Goal: Information Seeking & Learning: Learn about a topic

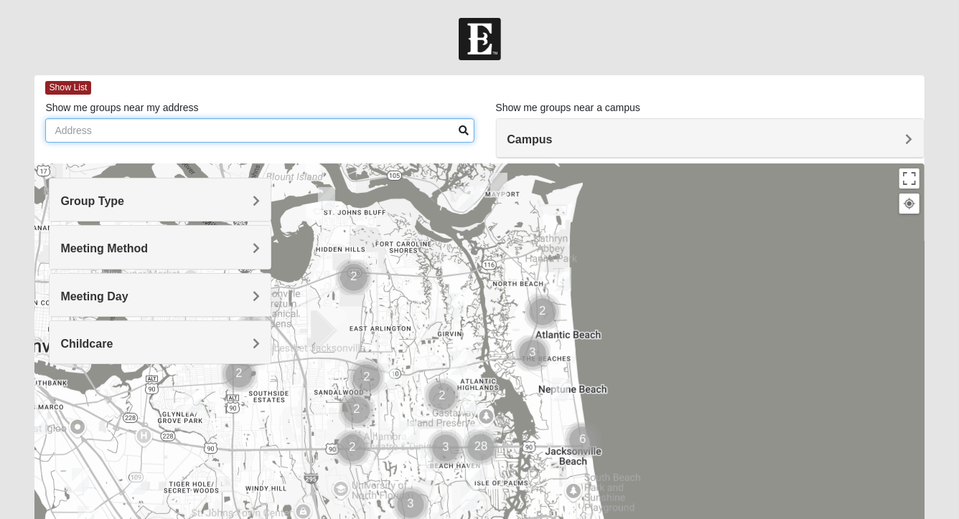
click at [310, 136] on input "Show me groups near my address" at bounding box center [259, 130] width 428 height 24
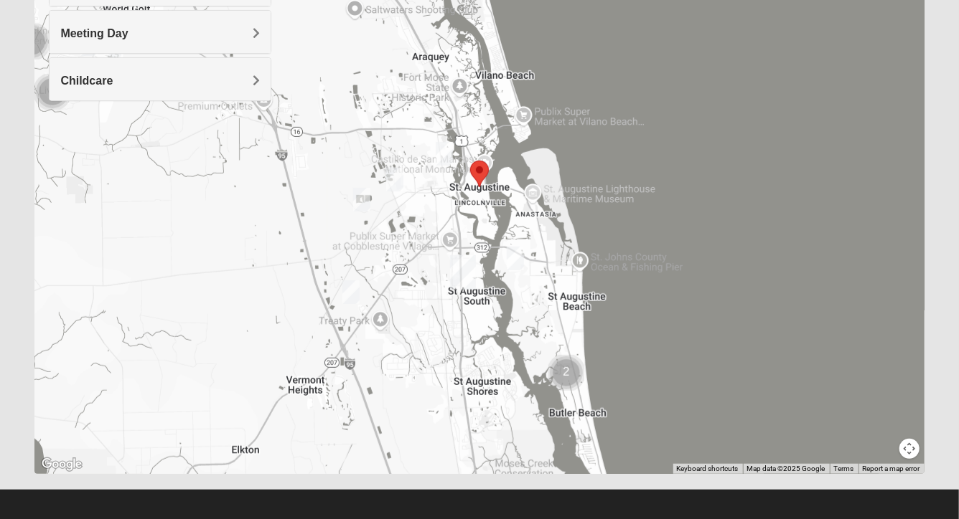
scroll to position [270, 0]
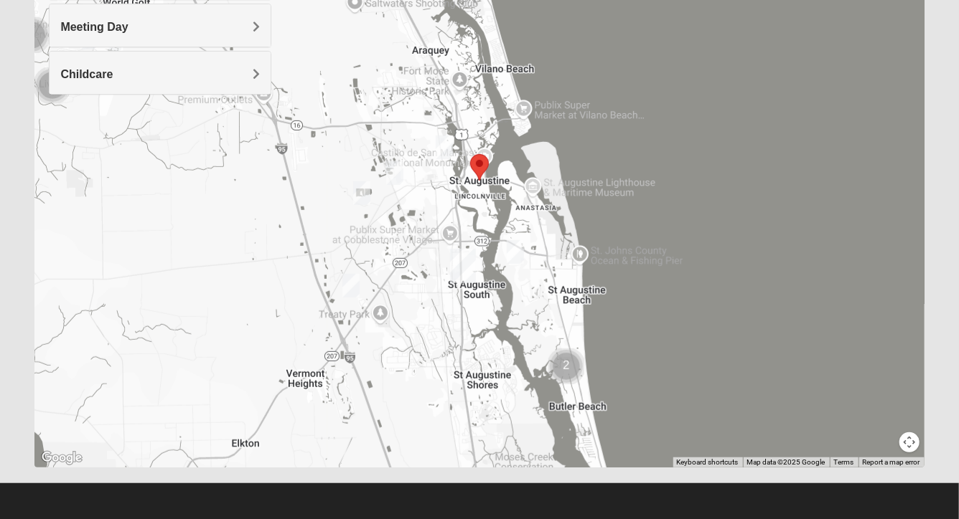
type input "st. augustine"
click at [690, 218] on div at bounding box center [478, 181] width 889 height 574
click at [702, 246] on div at bounding box center [478, 181] width 889 height 574
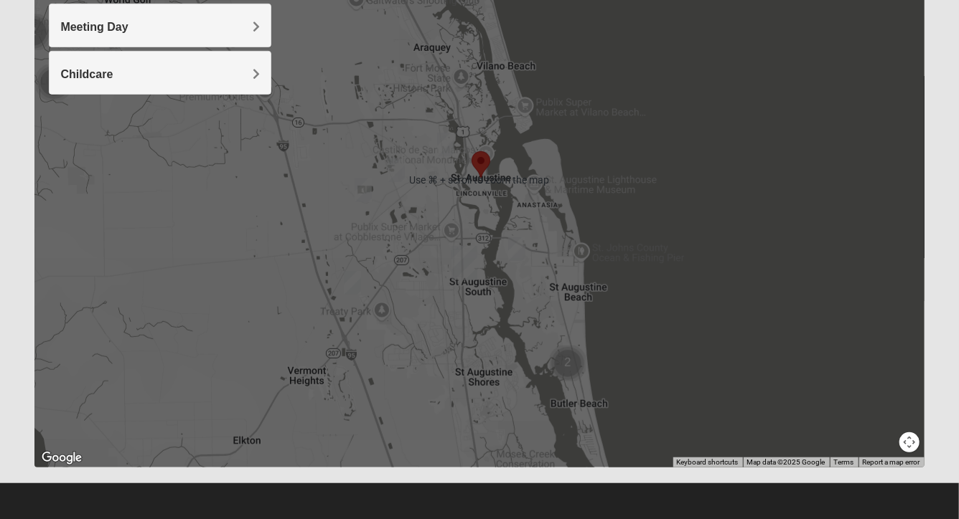
click at [710, 242] on div at bounding box center [478, 181] width 889 height 574
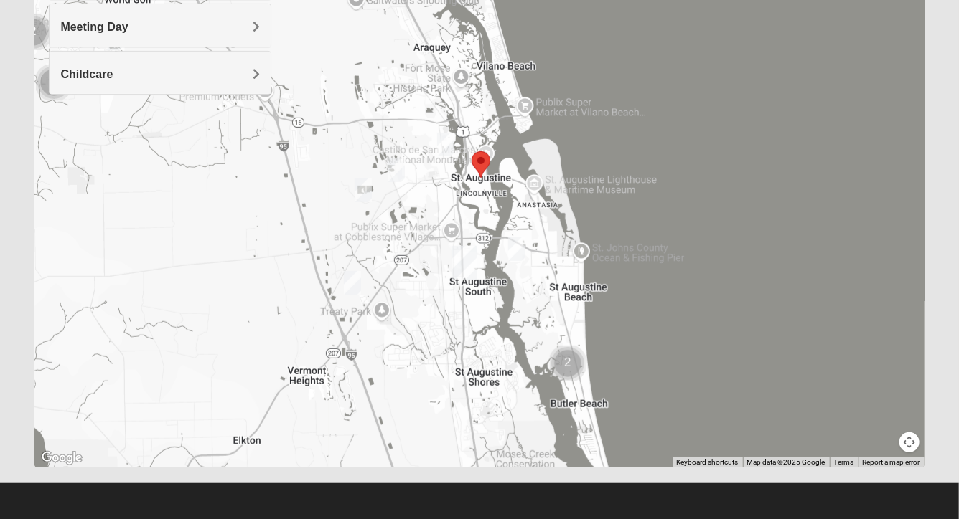
click at [710, 242] on div at bounding box center [478, 181] width 889 height 574
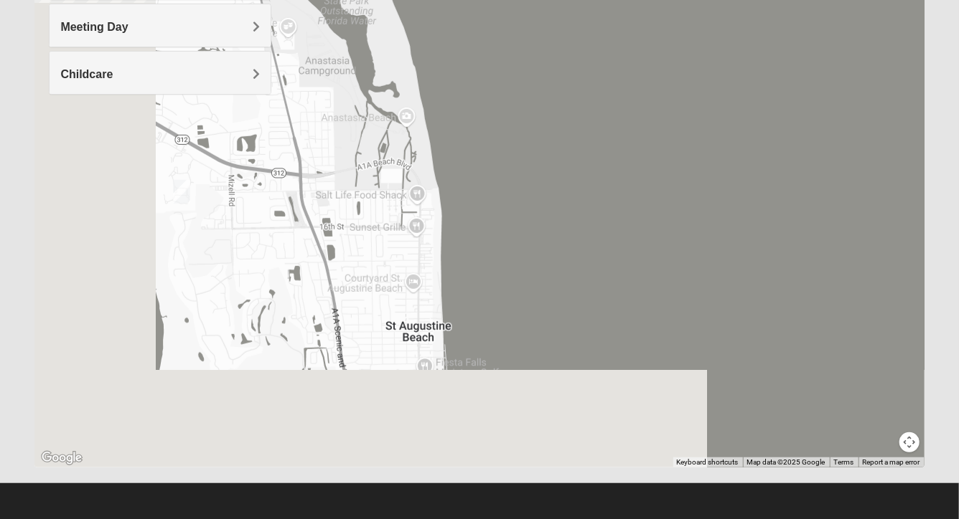
drag, startPoint x: 417, startPoint y: 303, endPoint x: 682, endPoint y: 171, distance: 296.5
click at [682, 171] on div at bounding box center [478, 181] width 889 height 574
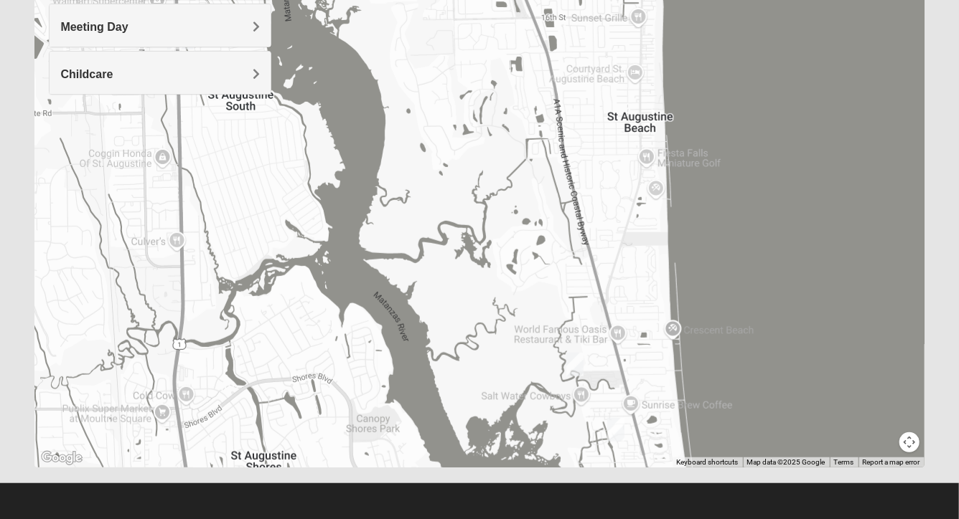
drag, startPoint x: 718, startPoint y: 344, endPoint x: 740, endPoint y: 200, distance: 145.1
click at [740, 200] on div at bounding box center [478, 181] width 889 height 574
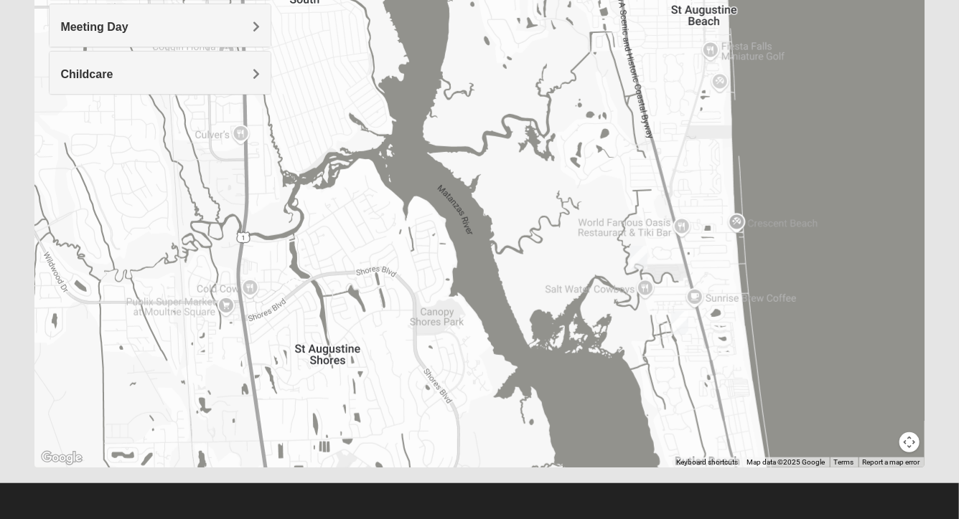
drag, startPoint x: 760, startPoint y: 209, endPoint x: 807, endPoint y: 332, distance: 132.2
click at [807, 332] on div at bounding box center [478, 181] width 889 height 574
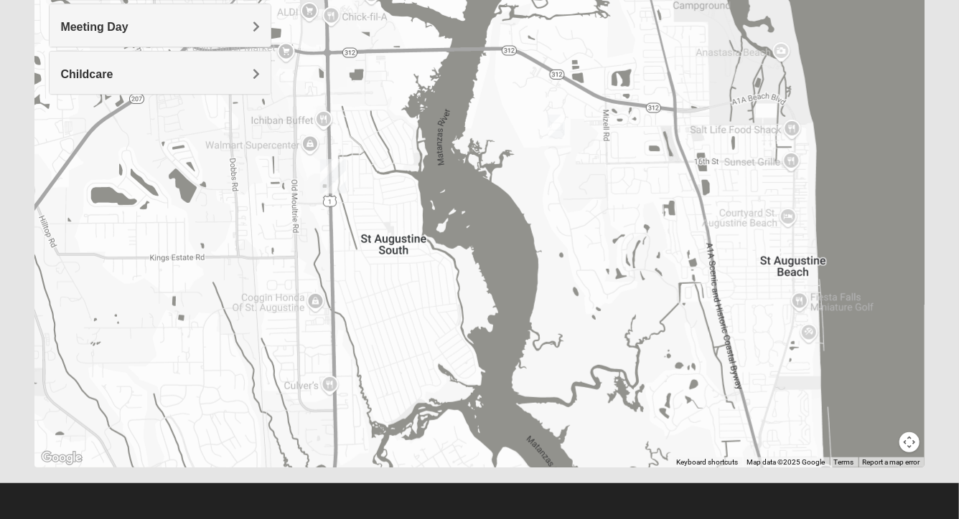
drag, startPoint x: 769, startPoint y: 159, endPoint x: 846, endPoint y: 377, distance: 231.2
click at [846, 377] on div at bounding box center [478, 181] width 889 height 574
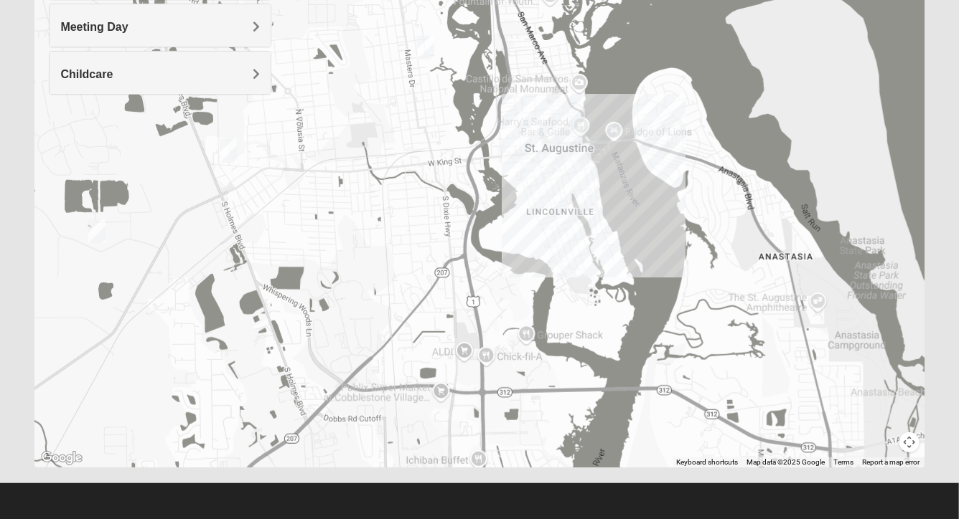
drag, startPoint x: 717, startPoint y: 240, endPoint x: 816, endPoint y: 371, distance: 163.9
click at [816, 371] on div at bounding box center [478, 181] width 889 height 574
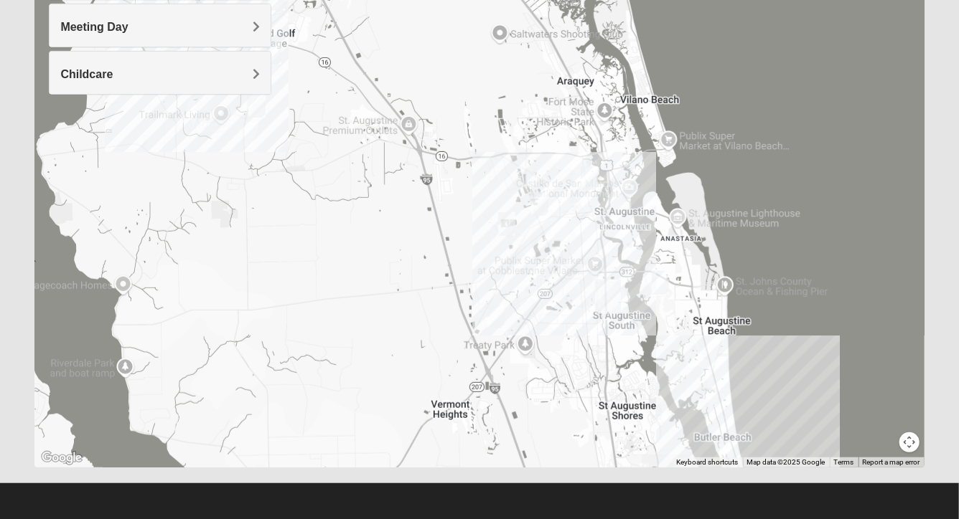
drag, startPoint x: 774, startPoint y: 355, endPoint x: 646, endPoint y: 239, distance: 172.7
click at [646, 239] on div at bounding box center [478, 181] width 889 height 574
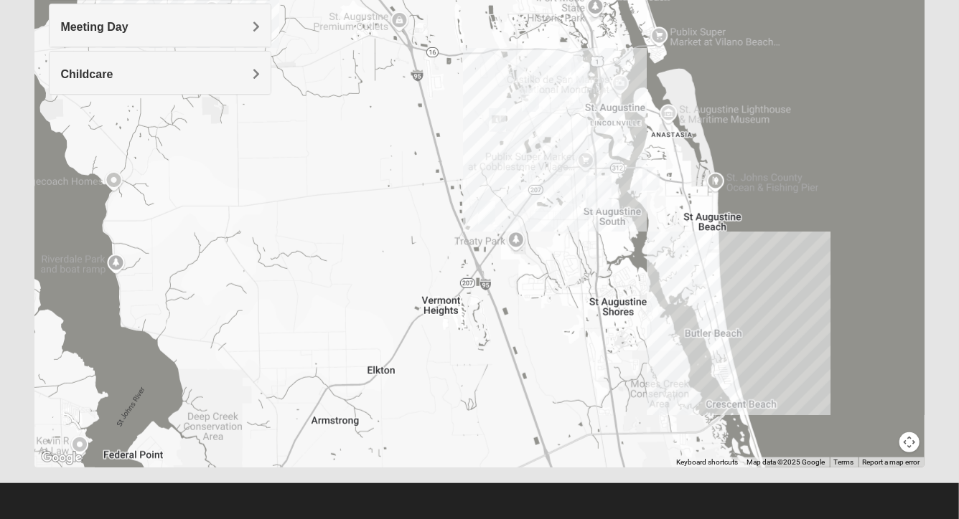
drag, startPoint x: 761, startPoint y: 293, endPoint x: 758, endPoint y: 193, distance: 100.5
click at [758, 193] on div at bounding box center [478, 181] width 889 height 574
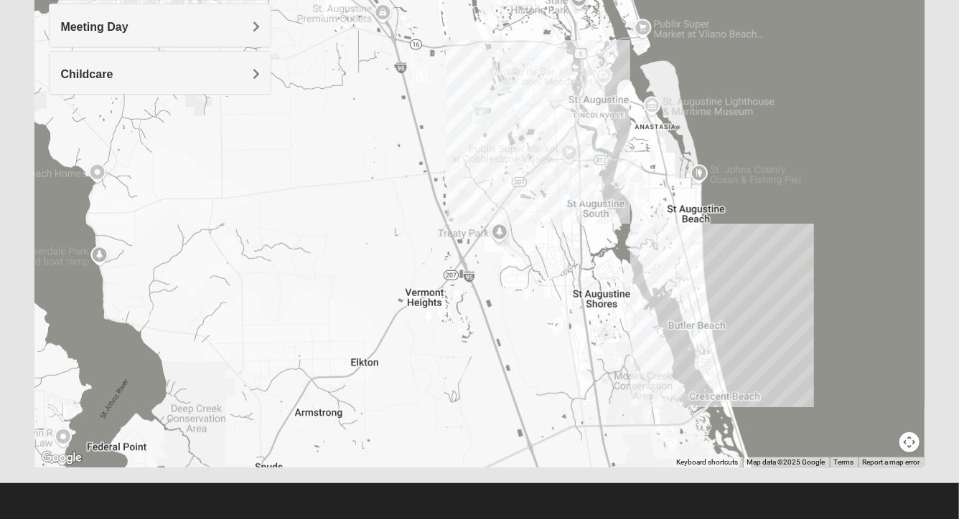
drag, startPoint x: 824, startPoint y: 289, endPoint x: 806, endPoint y: 281, distance: 19.9
click at [806, 281] on div at bounding box center [478, 181] width 889 height 574
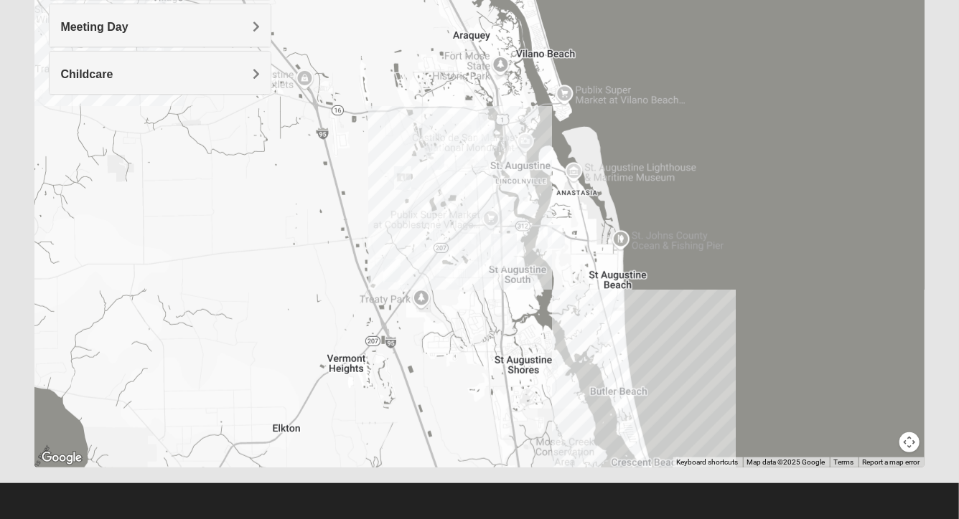
drag, startPoint x: 806, startPoint y: 281, endPoint x: 726, endPoint y: 348, distance: 104.4
click at [726, 348] on div at bounding box center [478, 181] width 889 height 574
click at [483, 128] on img "Mixed Richardson 32084" at bounding box center [484, 133] width 17 height 24
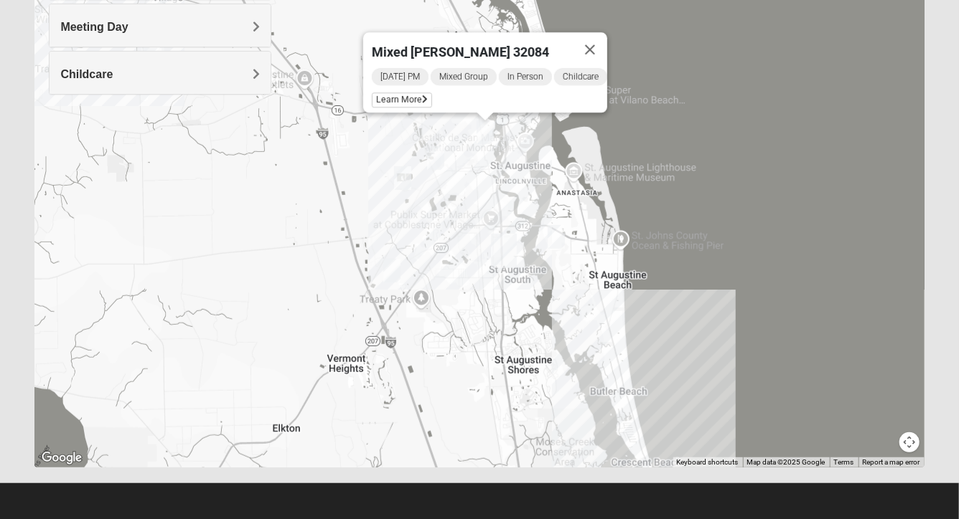
click at [441, 156] on img "Men's Edwards 32084" at bounding box center [435, 158] width 17 height 24
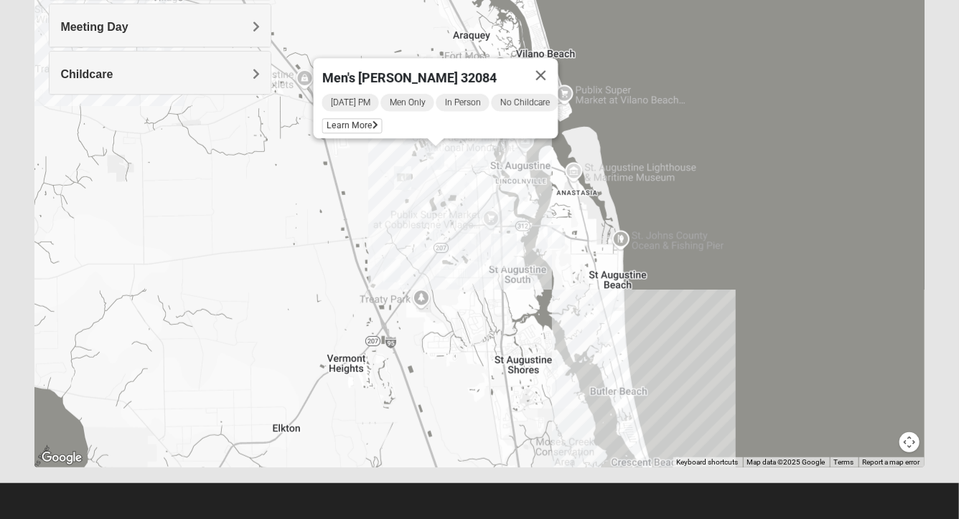
click at [407, 178] on img "Mixed Marenco 32084" at bounding box center [402, 178] width 17 height 24
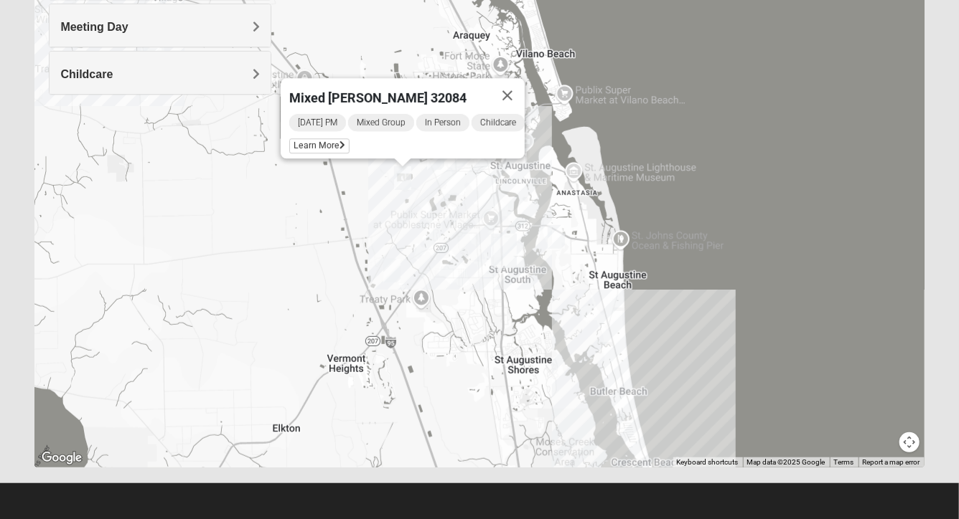
click at [390, 270] on img "Mixed Noteware 32084" at bounding box center [391, 271] width 17 height 24
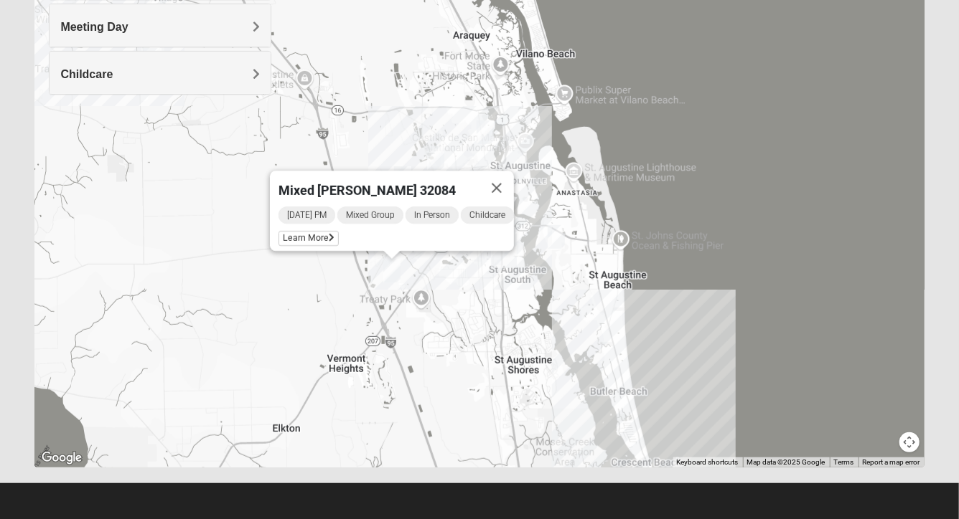
click at [560, 232] on img "1825 Mixed Lauter 32080" at bounding box center [555, 237] width 17 height 24
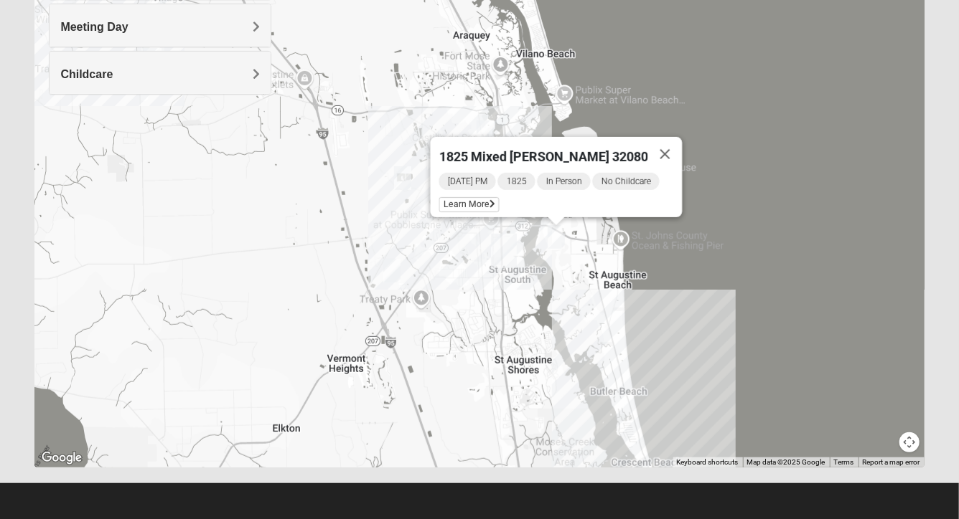
click at [607, 352] on div "1825 Mixed [PERSON_NAME] 32080 [DATE] PM 1825 In Person No Childcare Learn More" at bounding box center [478, 181] width 889 height 574
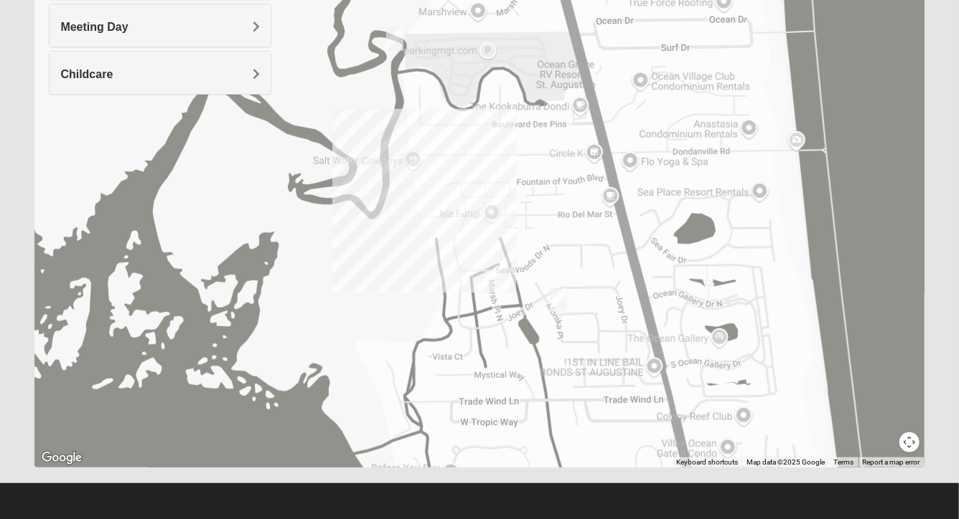
click at [561, 303] on img "Mixed Tant 32080" at bounding box center [558, 300] width 17 height 24
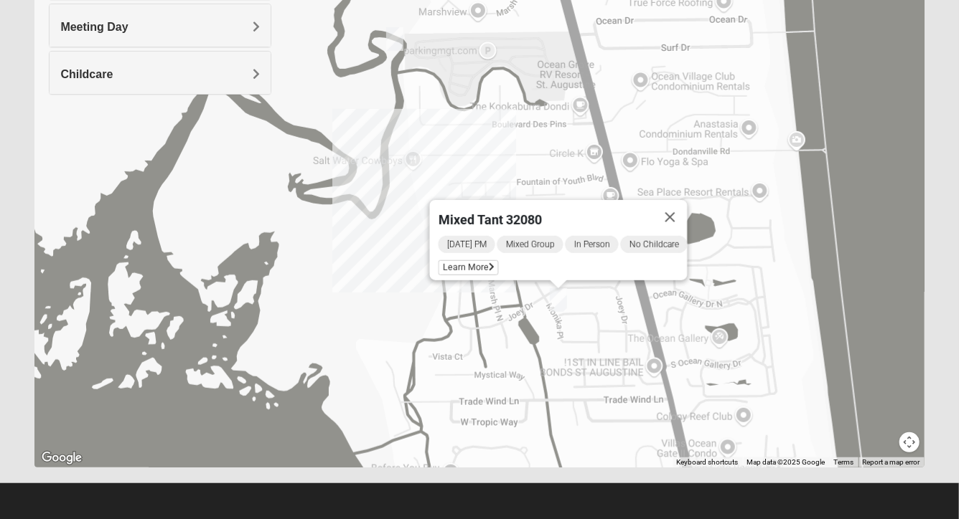
click at [395, 37] on img "Mens Day/Nettles 32080" at bounding box center [394, 39] width 17 height 24
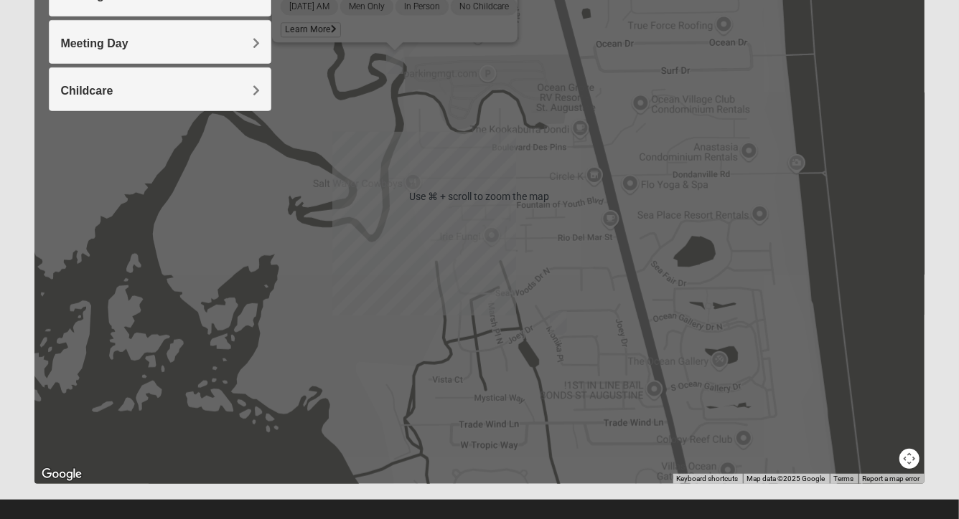
scroll to position [249, 0]
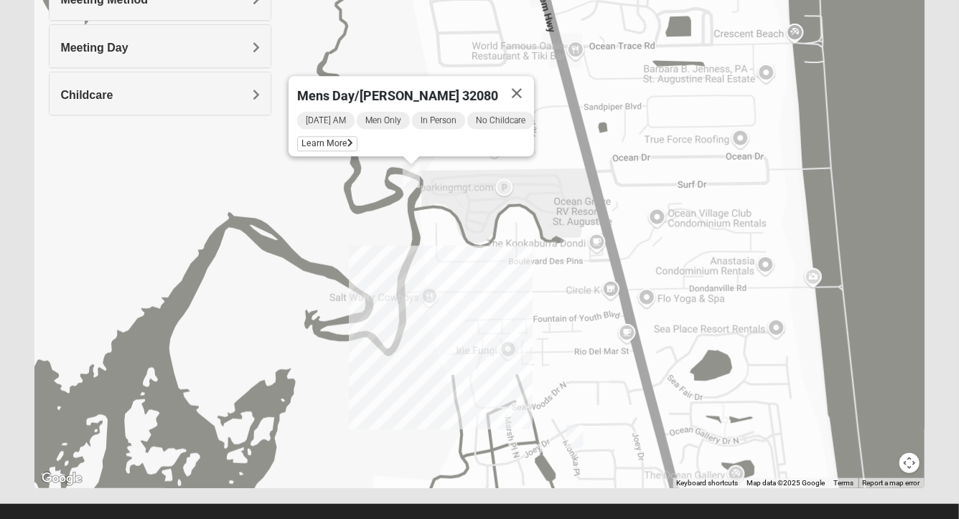
drag, startPoint x: 440, startPoint y: 78, endPoint x: 458, endPoint y: 192, distance: 115.5
click at [458, 192] on div "Mens Day/[PERSON_NAME] 32080 [DATE] AM Men Only In Person No Childcare Learn Mo…" at bounding box center [478, 202] width 889 height 574
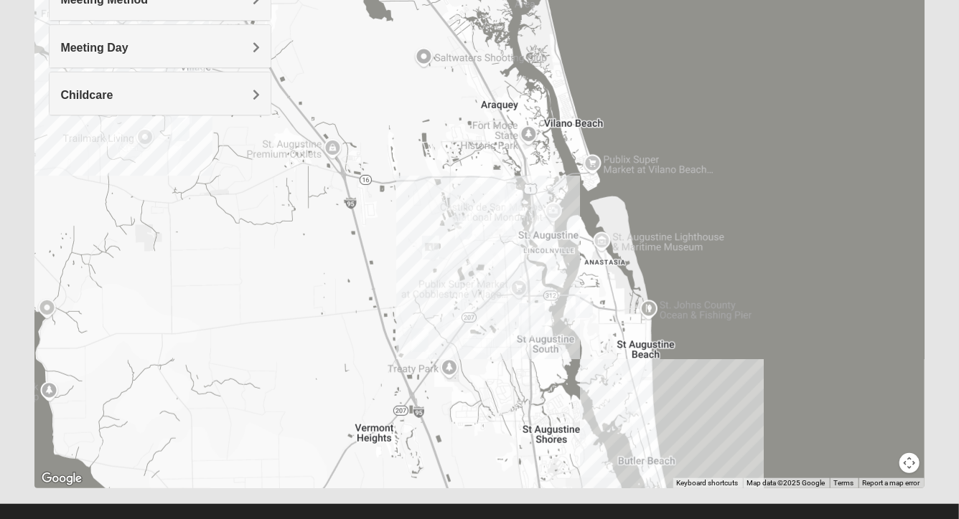
drag, startPoint x: 704, startPoint y: 159, endPoint x: 719, endPoint y: 363, distance: 204.3
click at [719, 363] on div at bounding box center [478, 202] width 889 height 574
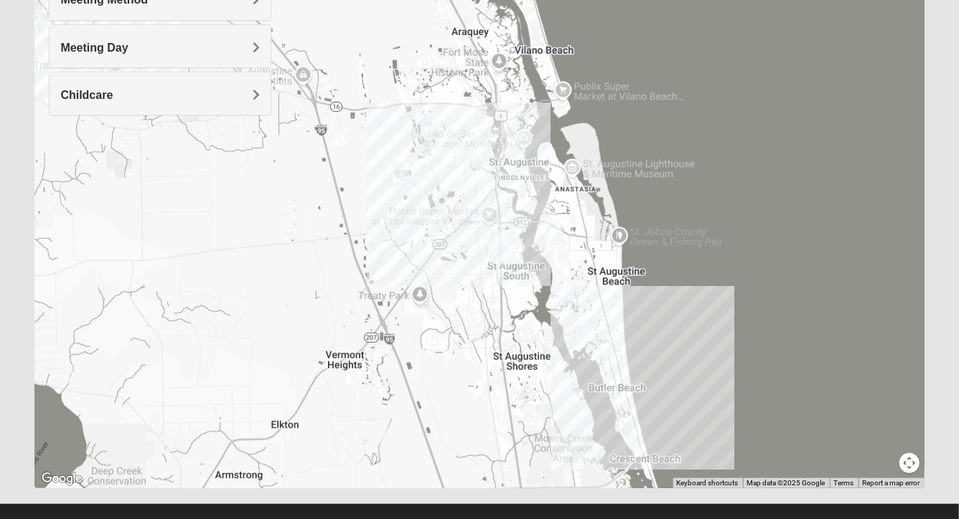
drag, startPoint x: 719, startPoint y: 363, endPoint x: 689, endPoint y: 288, distance: 80.2
click at [689, 288] on div at bounding box center [478, 202] width 889 height 574
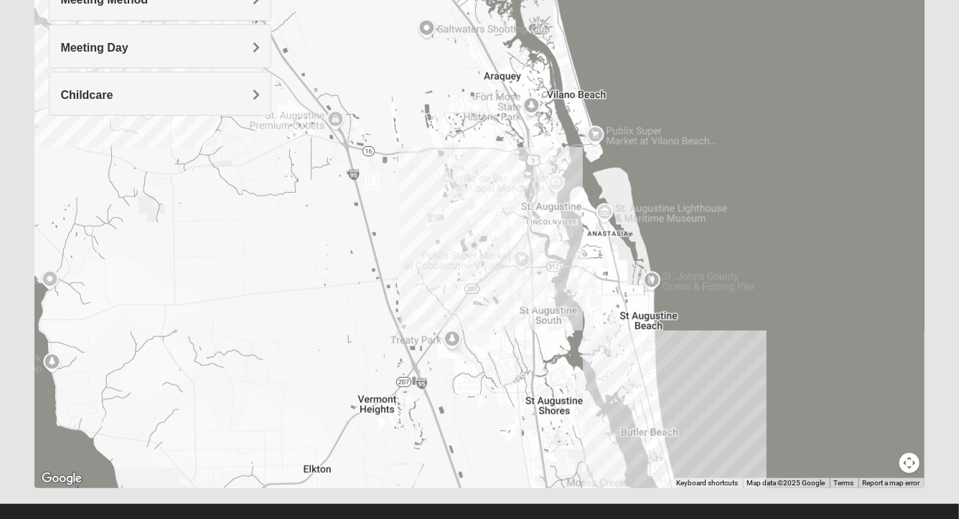
drag, startPoint x: 705, startPoint y: 259, endPoint x: 738, endPoint y: 305, distance: 56.5
click at [738, 305] on div at bounding box center [478, 202] width 889 height 574
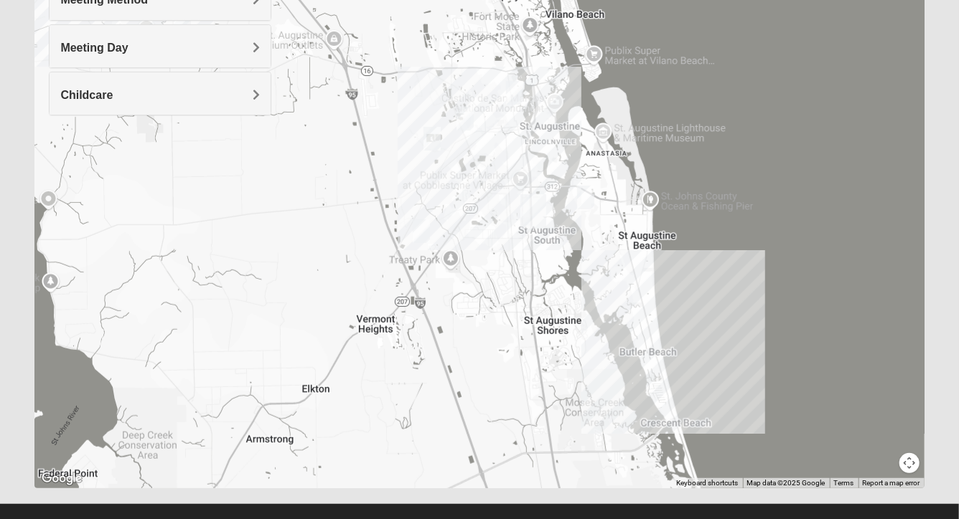
drag, startPoint x: 738, startPoint y: 388, endPoint x: 737, endPoint y: 306, distance: 82.5
click at [736, 306] on div at bounding box center [478, 202] width 889 height 574
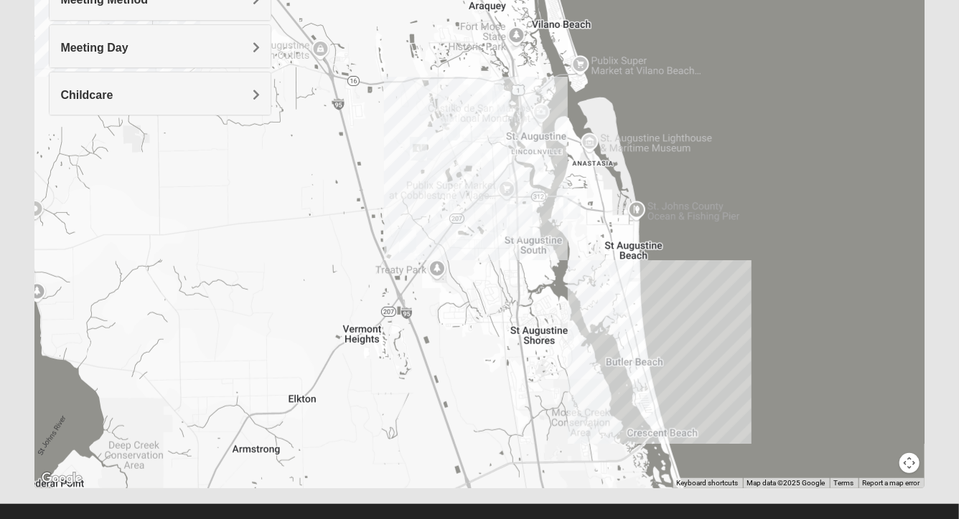
drag, startPoint x: 737, startPoint y: 306, endPoint x: 722, endPoint y: 317, distance: 18.9
click at [722, 317] on div at bounding box center [478, 202] width 889 height 574
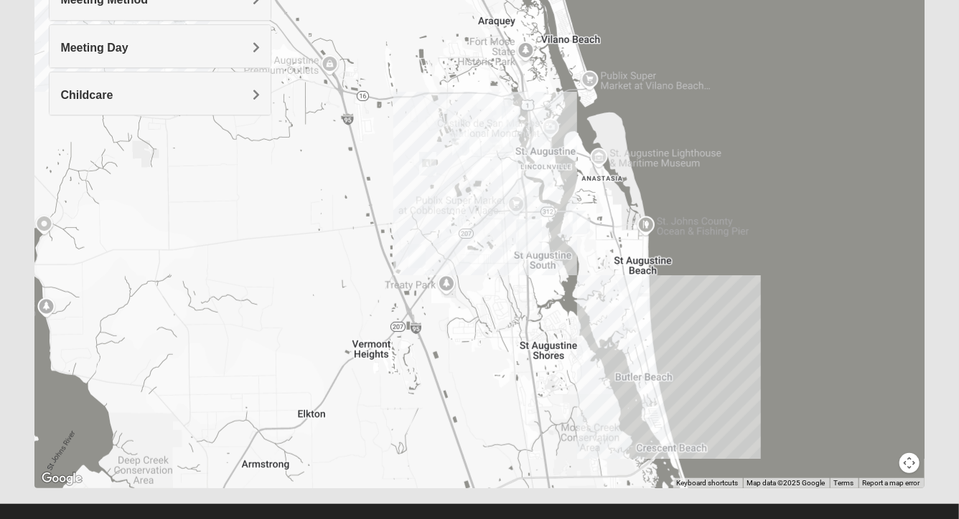
drag, startPoint x: 776, startPoint y: 232, endPoint x: 786, endPoint y: 247, distance: 18.1
click at [786, 247] on div at bounding box center [478, 202] width 889 height 574
click at [637, 342] on div at bounding box center [478, 202] width 889 height 574
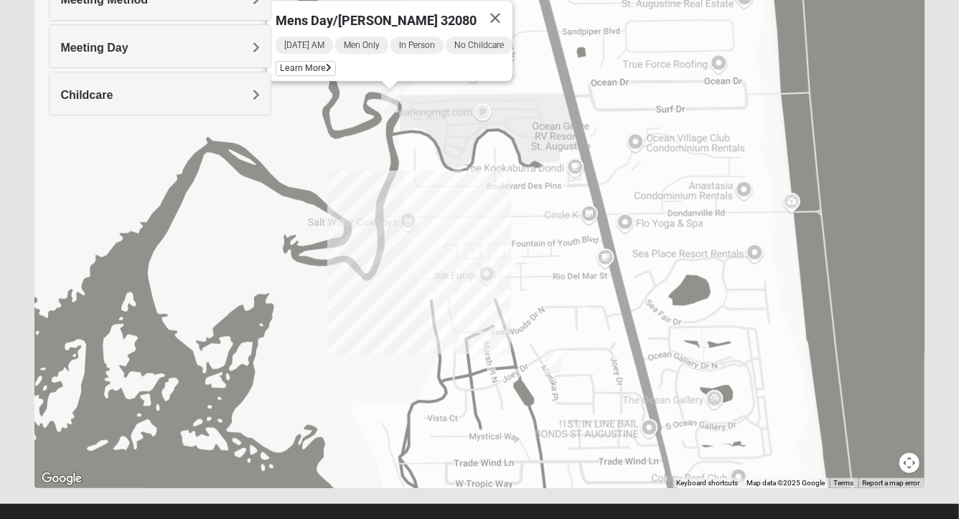
drag, startPoint x: 646, startPoint y: 319, endPoint x: 641, endPoint y: 356, distance: 36.9
click at [641, 355] on div "Mens Day/[PERSON_NAME] 32080 [DATE] AM Men Only In Person No Childcare Learn Mo…" at bounding box center [478, 202] width 889 height 574
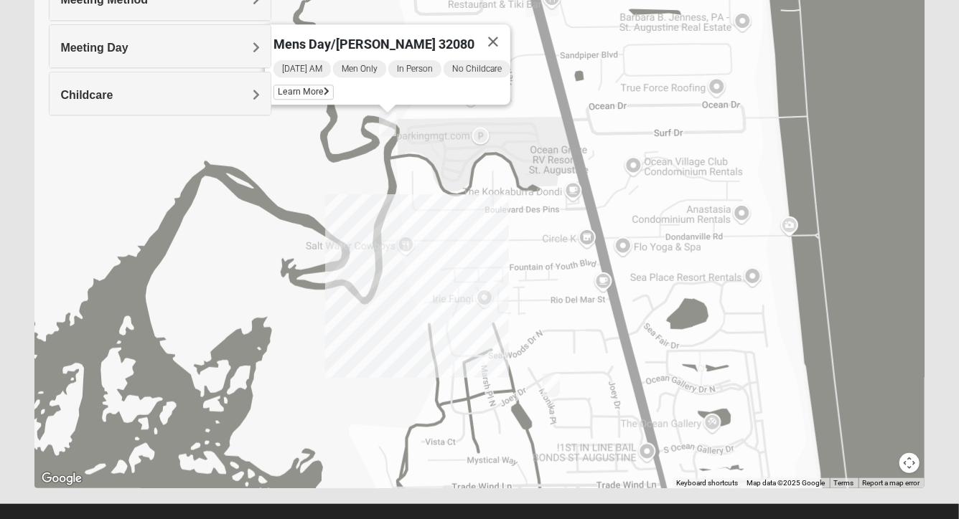
drag, startPoint x: 641, startPoint y: 356, endPoint x: 644, endPoint y: 400, distance: 44.6
click at [644, 400] on div "Mens Day/[PERSON_NAME] 32080 [DATE] AM Men Only In Person No Childcare Learn Mo…" at bounding box center [478, 202] width 889 height 574
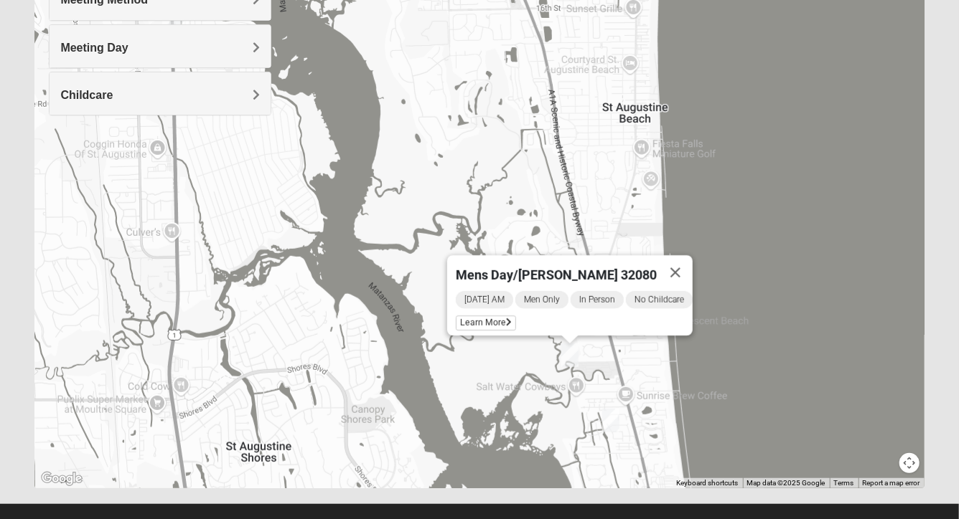
drag, startPoint x: 644, startPoint y: 400, endPoint x: 634, endPoint y: 429, distance: 30.4
click at [634, 429] on div "Mens Day/[PERSON_NAME] 32080 [DATE] AM Men Only In Person No Childcare Learn Mo…" at bounding box center [478, 202] width 889 height 574
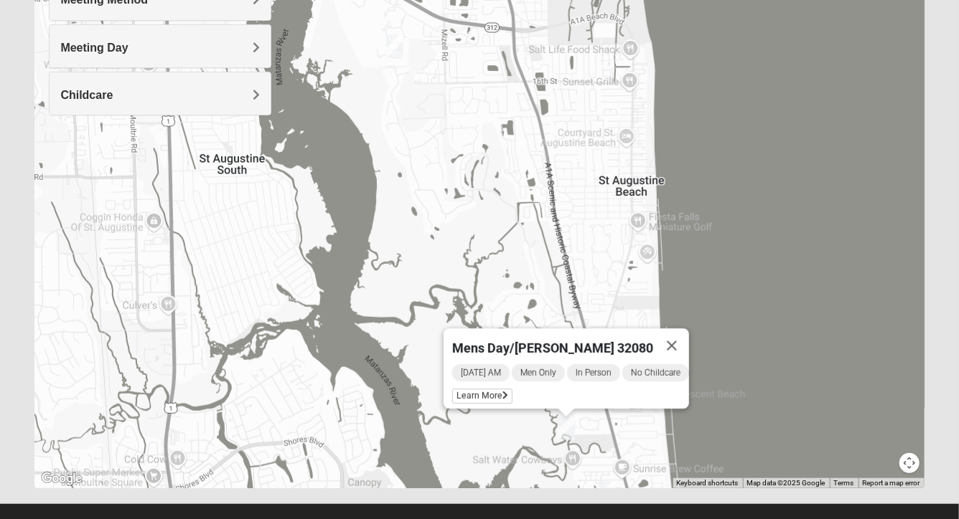
drag, startPoint x: 634, startPoint y: 429, endPoint x: 631, endPoint y: 504, distance: 74.7
click at [631, 504] on main "Find A Group Error Show List Loading Groups Keywords Filter Additional Filters …" at bounding box center [479, 165] width 910 height 679
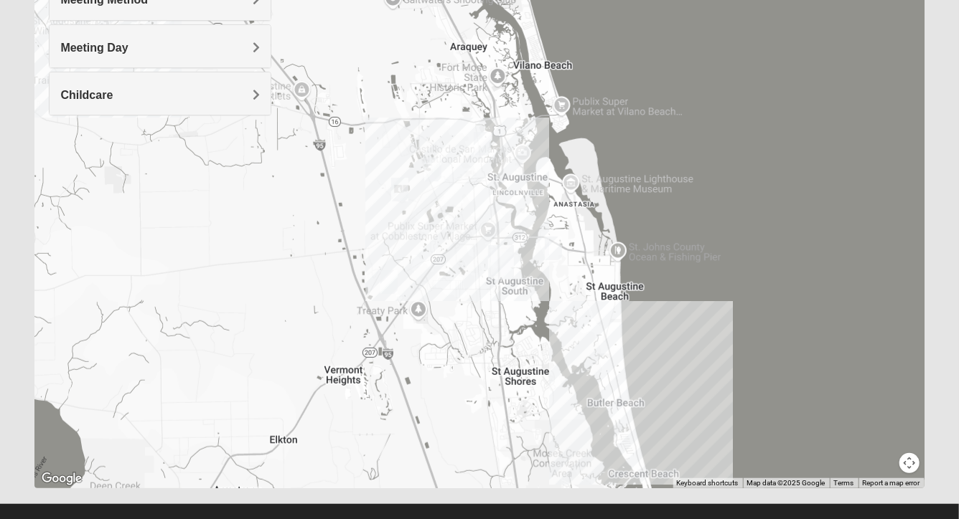
drag, startPoint x: 544, startPoint y: 293, endPoint x: 534, endPoint y: 370, distance: 77.4
click at [534, 369] on div at bounding box center [478, 202] width 889 height 574
click at [388, 288] on img "Mixed Noteware 32084" at bounding box center [389, 285] width 17 height 24
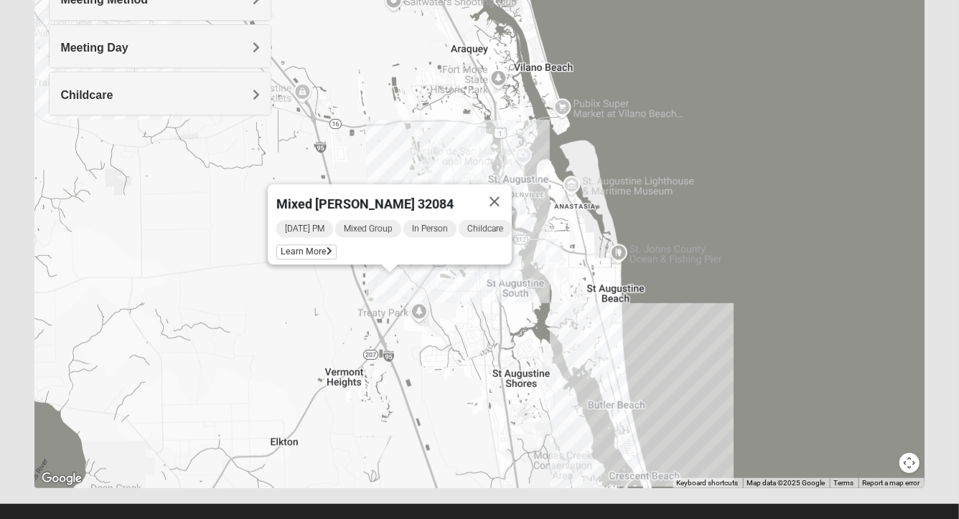
click at [557, 254] on img "1825 Mixed Lauter 32080" at bounding box center [553, 251] width 17 height 24
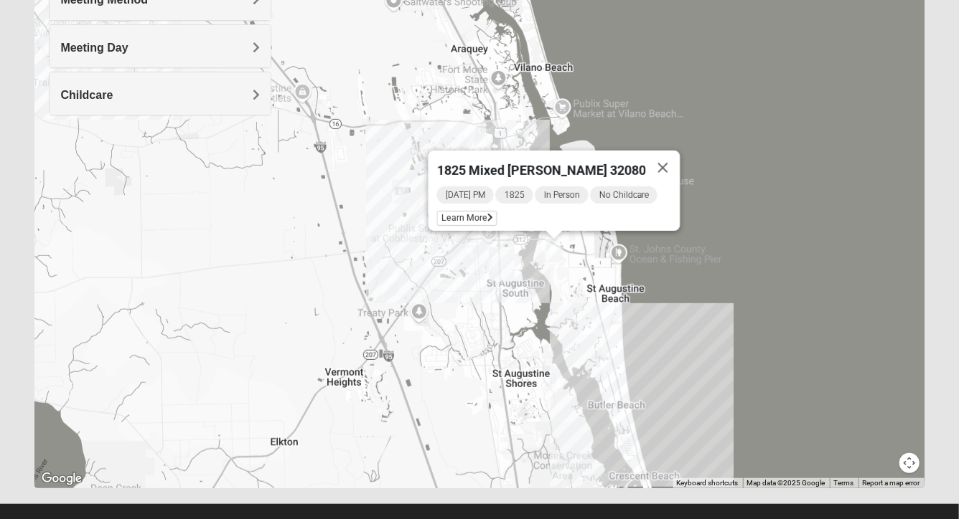
click at [404, 192] on img "Mixed Marenco 32084" at bounding box center [400, 192] width 17 height 24
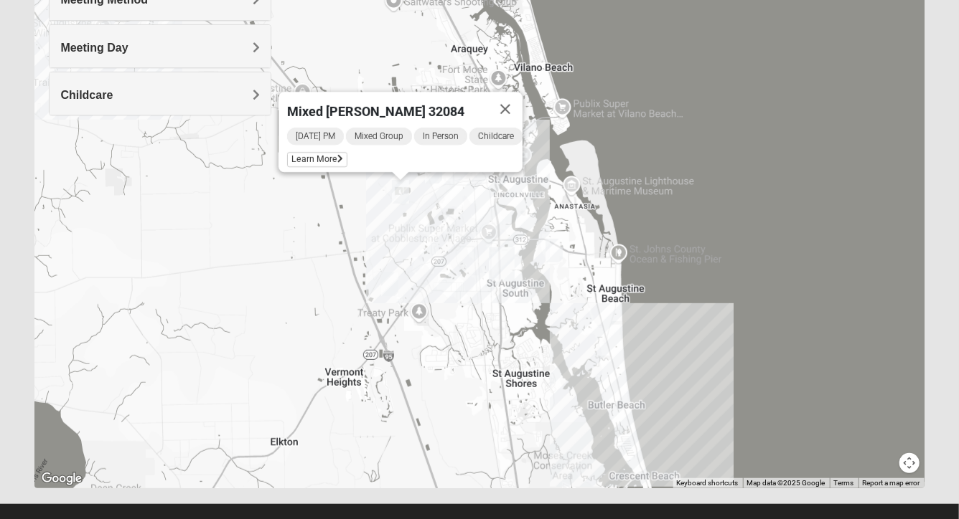
click at [436, 184] on div "Mixed [PERSON_NAME] 32084 [DATE] PM Mixed Group In Person Childcare Learn More" at bounding box center [478, 202] width 889 height 574
click at [433, 176] on img "Men's Edwards 32084" at bounding box center [433, 172] width 17 height 24
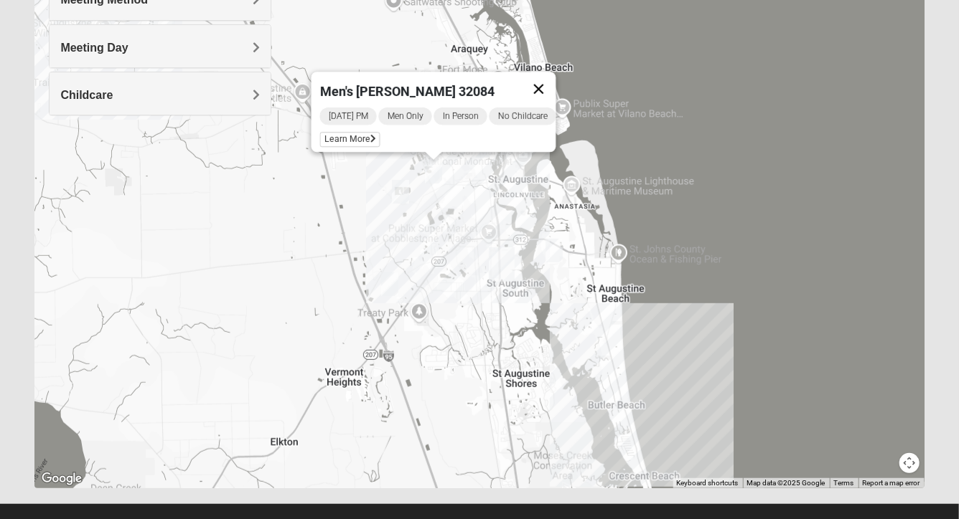
click at [550, 78] on button "Close" at bounding box center [539, 89] width 34 height 34
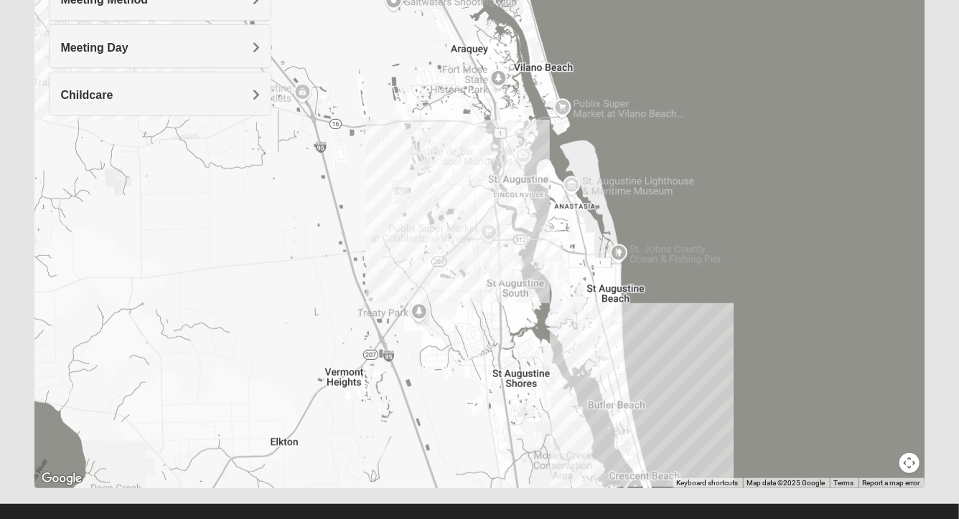
click at [482, 145] on img "Mixed Richardson 32084" at bounding box center [482, 146] width 17 height 24
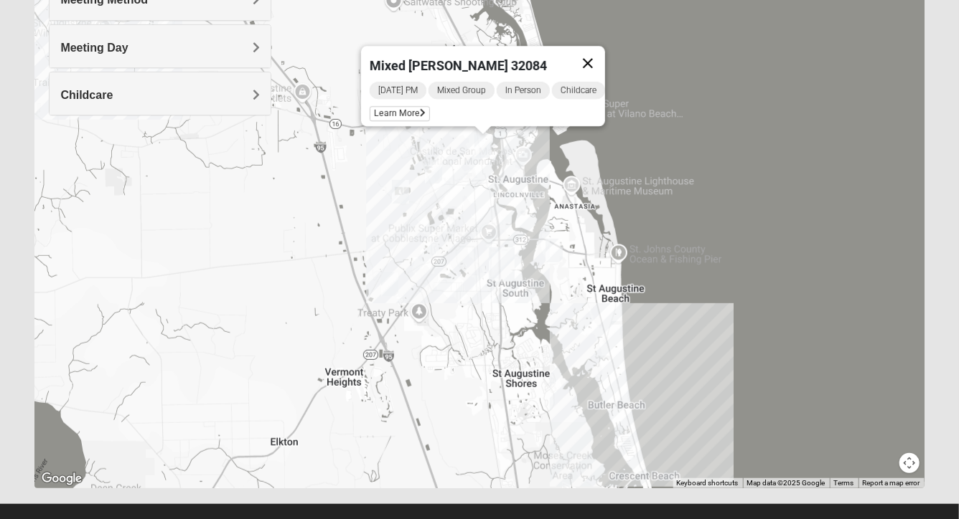
click at [595, 52] on button "Close" at bounding box center [587, 63] width 34 height 34
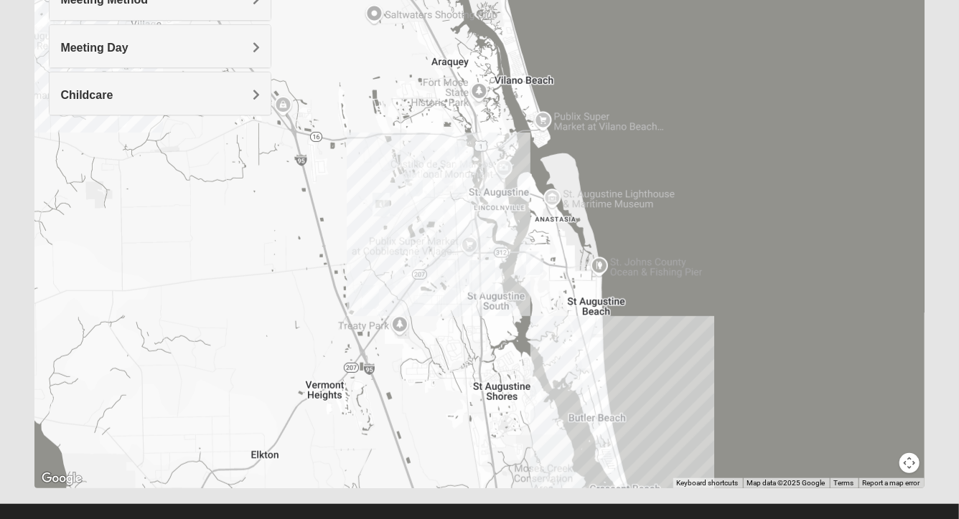
drag, startPoint x: 730, startPoint y: 250, endPoint x: 712, endPoint y: 246, distance: 18.4
click at [712, 246] on div at bounding box center [478, 202] width 889 height 574
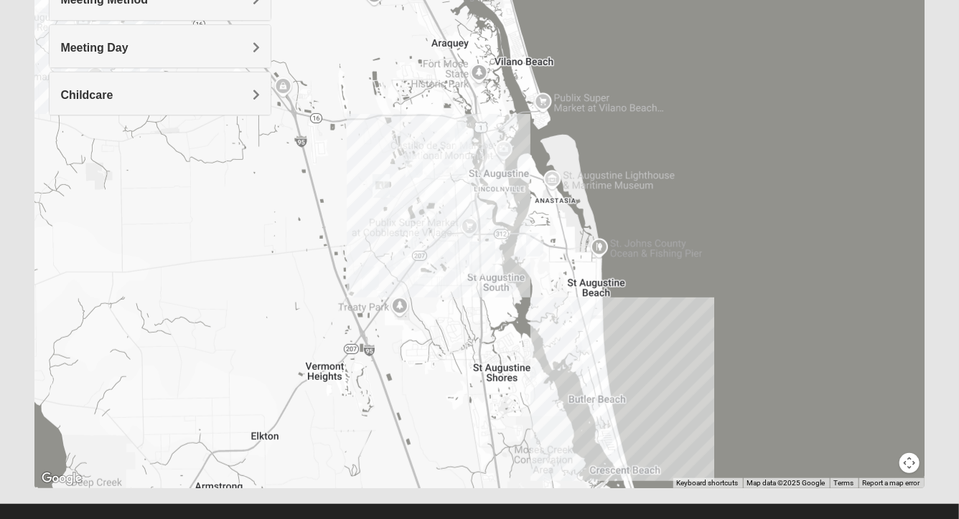
click at [465, 136] on img "Mixed Richardson 32084" at bounding box center [463, 140] width 17 height 24
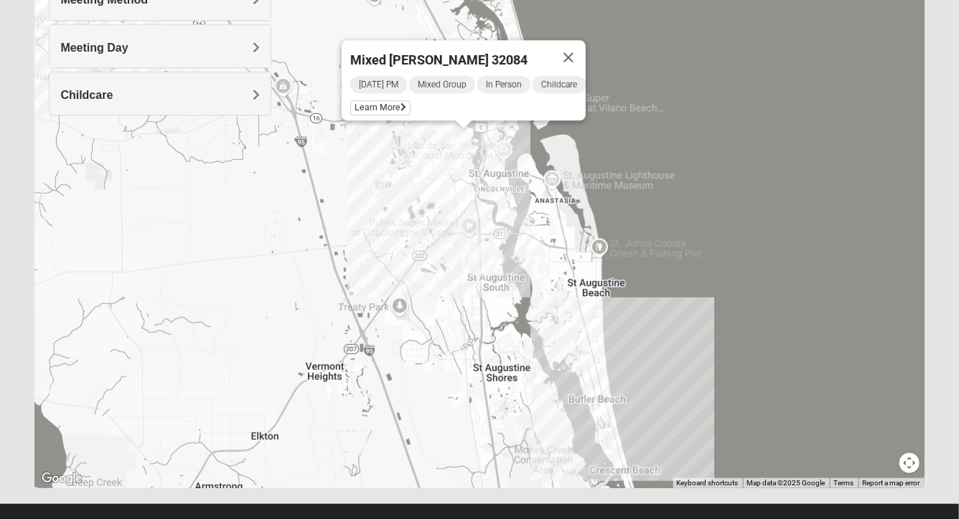
click at [418, 161] on img "Men's Edwards 32084" at bounding box center [413, 166] width 17 height 24
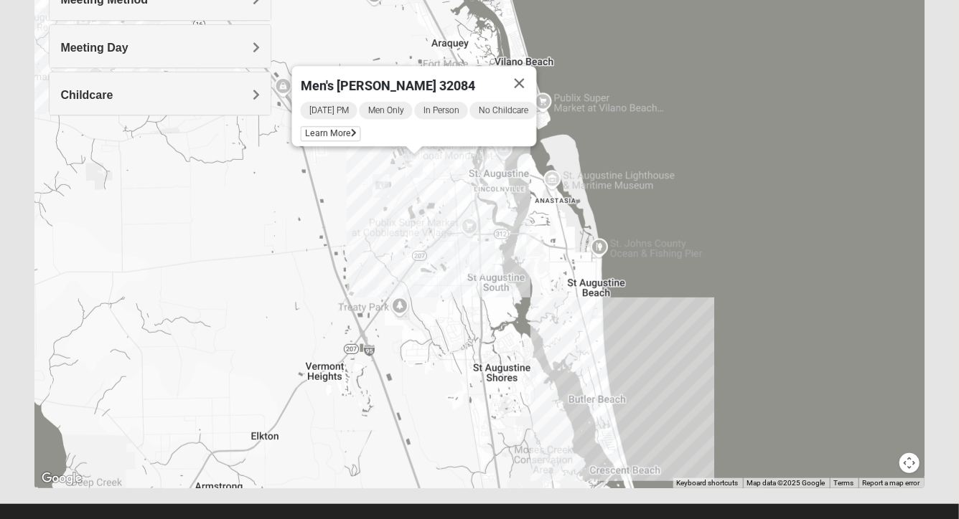
click at [384, 185] on img "Mixed Marenco 32084" at bounding box center [380, 186] width 17 height 24
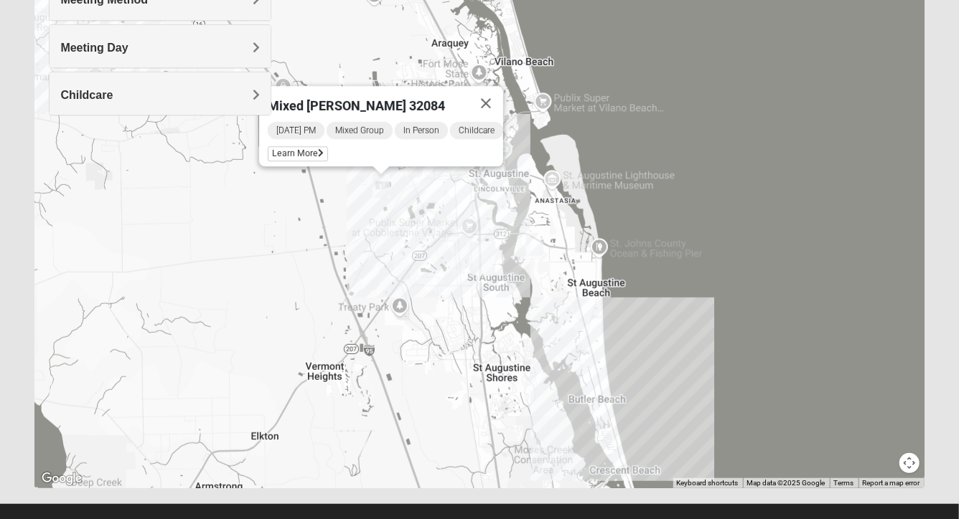
click at [369, 278] on img "Mixed Noteware 32084" at bounding box center [370, 279] width 17 height 24
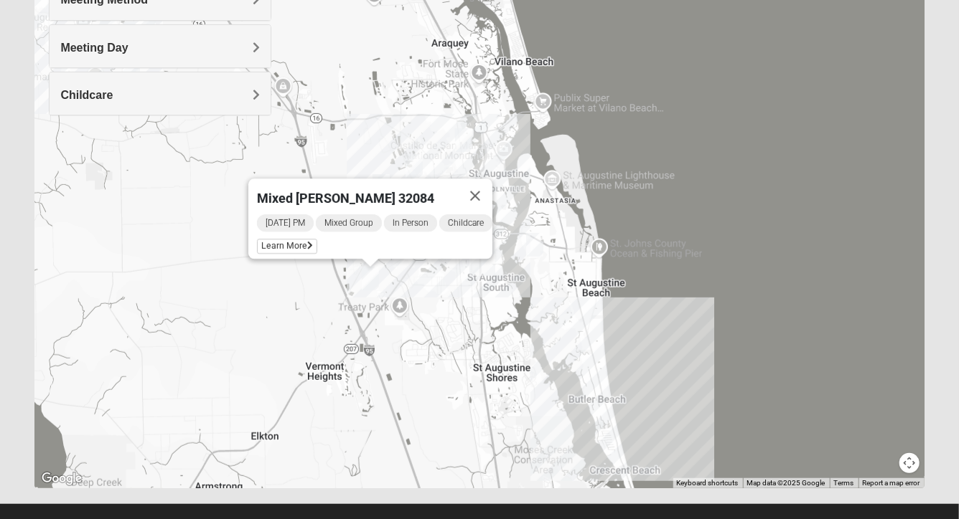
click at [461, 141] on img "Mixed Richardson 32084" at bounding box center [463, 140] width 17 height 24
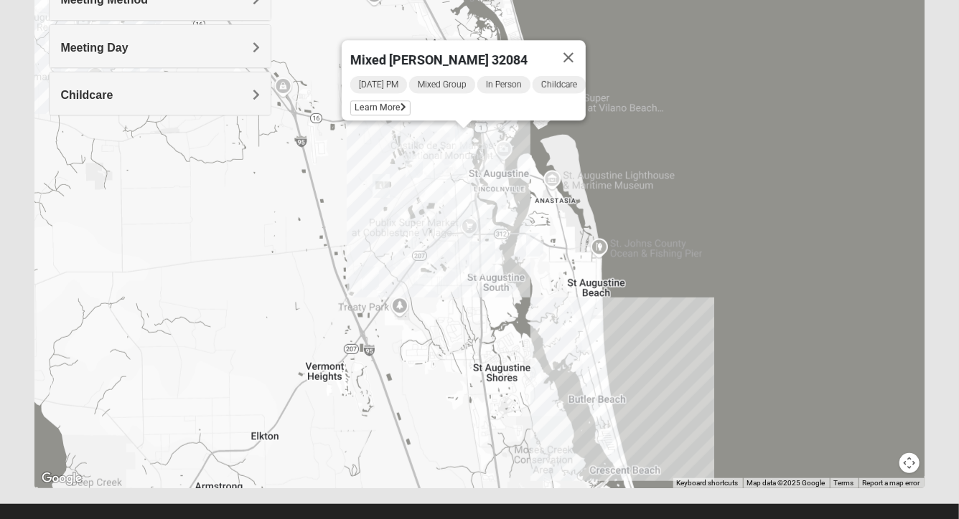
click at [413, 158] on img "Men's Edwards 32084" at bounding box center [413, 166] width 17 height 24
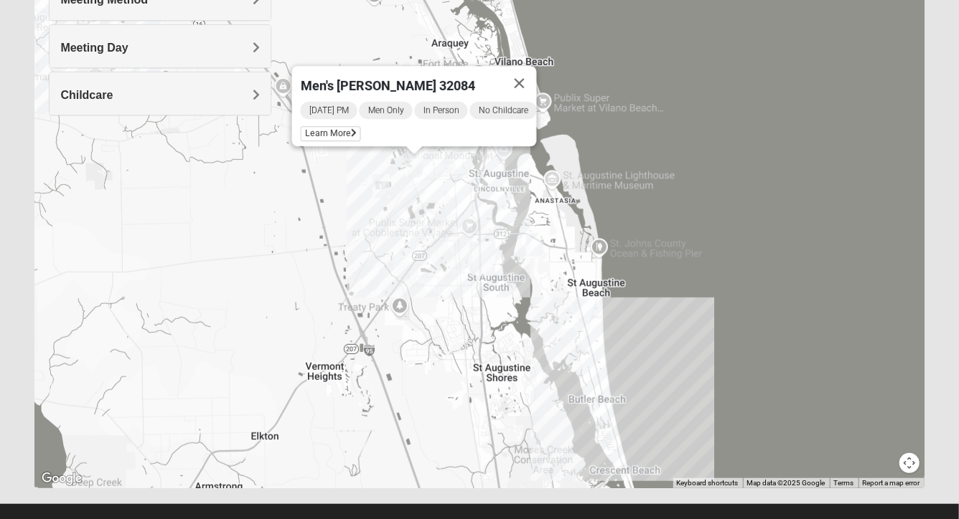
click at [385, 184] on img "Mixed Marenco 32084" at bounding box center [380, 186] width 17 height 24
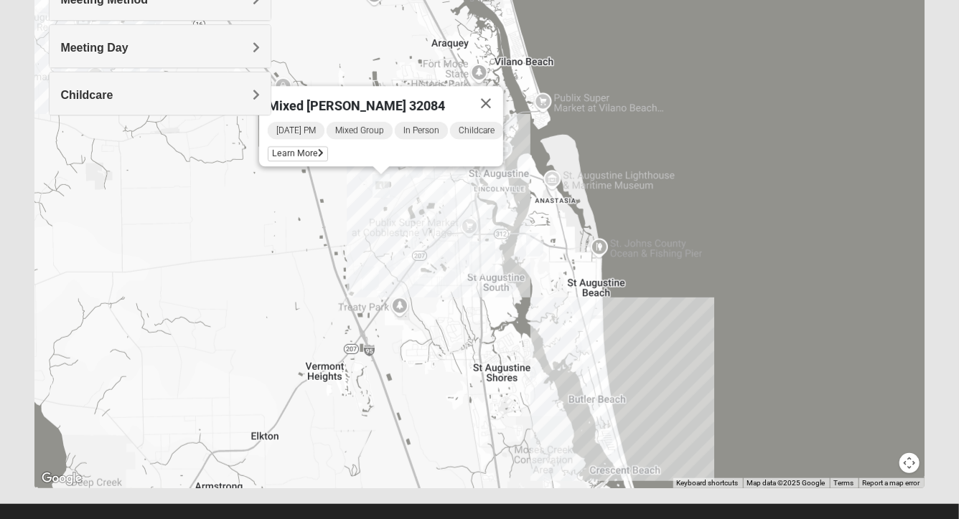
click at [370, 289] on img "Mixed Noteware 32084" at bounding box center [370, 279] width 17 height 24
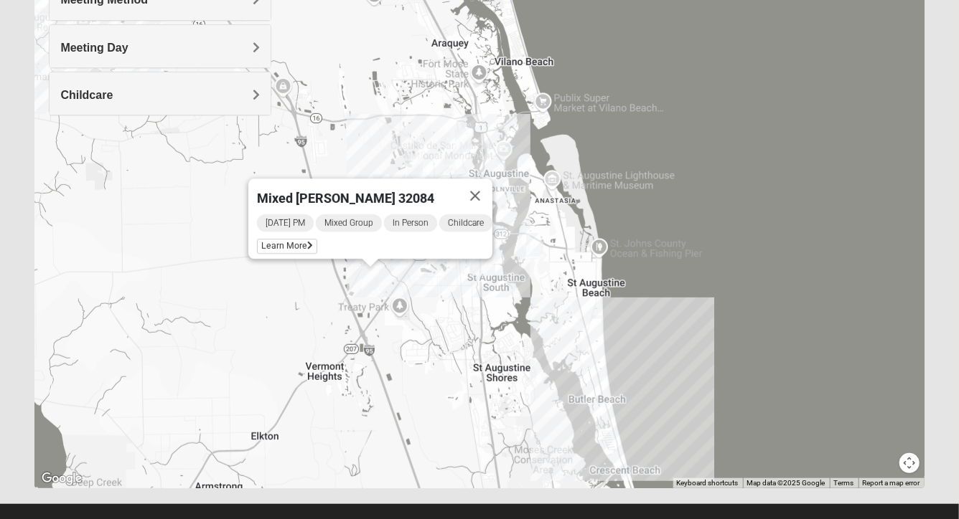
click at [585, 360] on div "Mixed [PERSON_NAME] 32084 [DATE] PM Mixed Group In Person Childcare Learn More" at bounding box center [478, 202] width 889 height 574
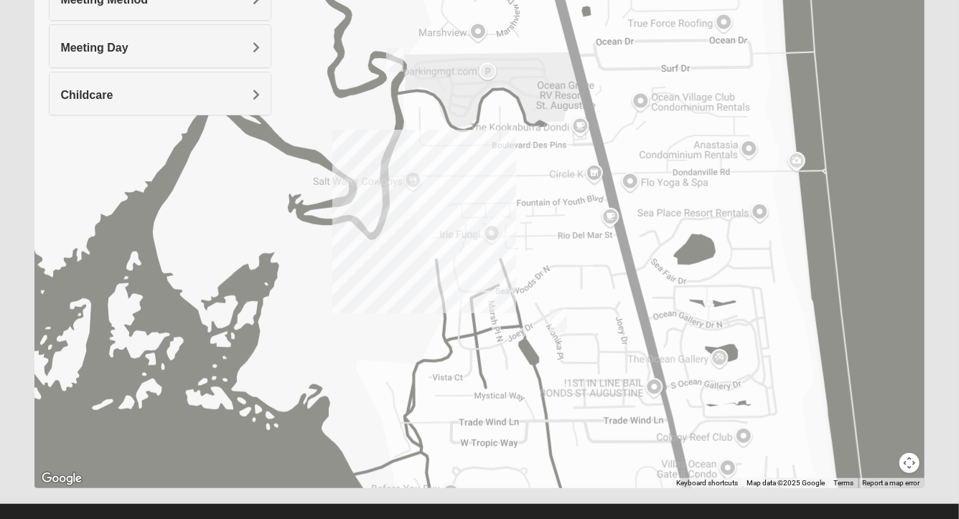
click at [558, 324] on img "Mixed Tant 32080" at bounding box center [558, 321] width 17 height 24
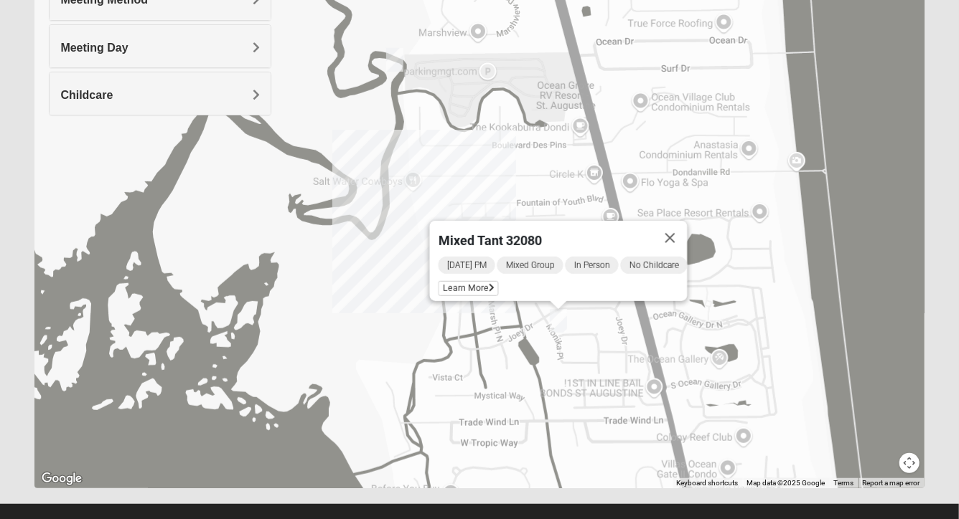
click at [398, 57] on img "Mens Day/Nettles 32080" at bounding box center [394, 60] width 17 height 24
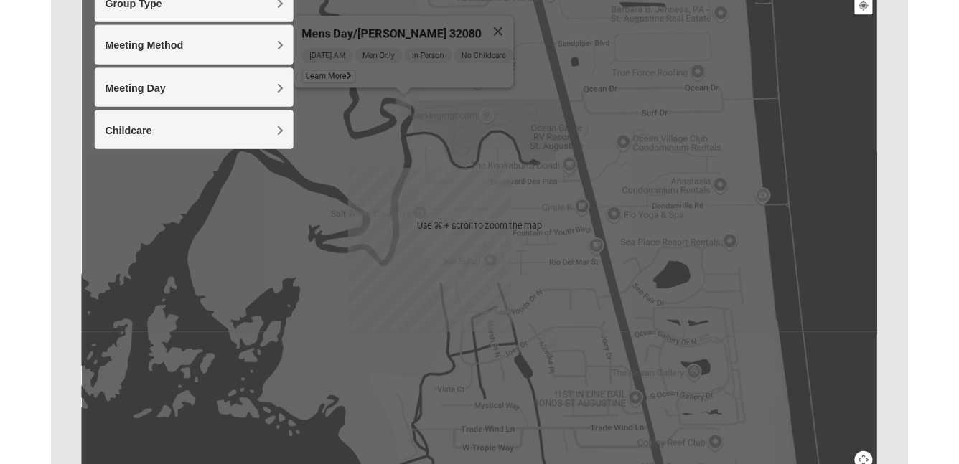
scroll to position [186, 0]
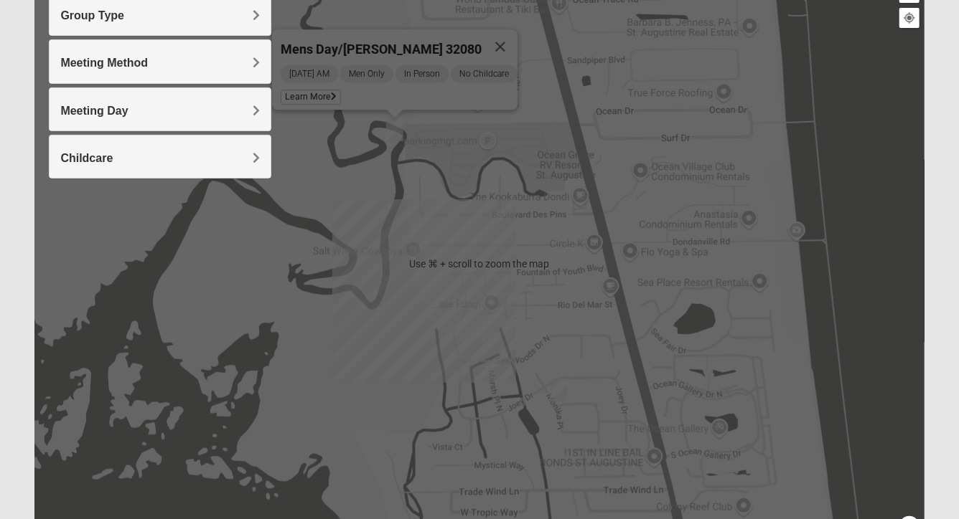
click at [446, 116] on div "Mens Day/[PERSON_NAME] 32080 [DATE] AM Men Only In Person No Childcare Learn Mo…" at bounding box center [478, 265] width 889 height 574
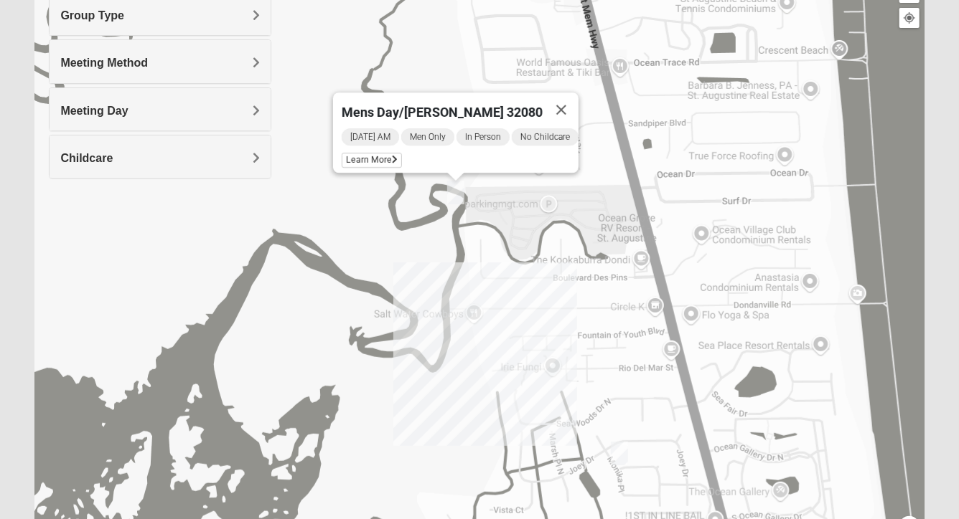
drag, startPoint x: 461, startPoint y: 136, endPoint x: 527, endPoint y: 201, distance: 92.8
click at [527, 201] on div "Mens Day/[PERSON_NAME] 32080 [DATE] AM Men Only In Person No Childcare Learn Mo…" at bounding box center [478, 265] width 889 height 574
